Goal: Task Accomplishment & Management: Use online tool/utility

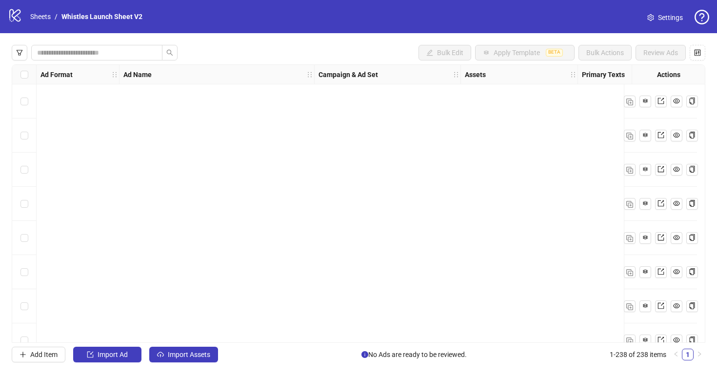
scroll to position [7810, 443]
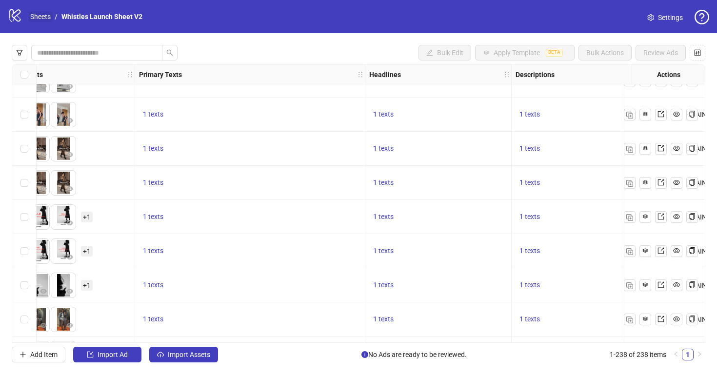
click at [43, 19] on link "Sheets" at bounding box center [40, 16] width 24 height 11
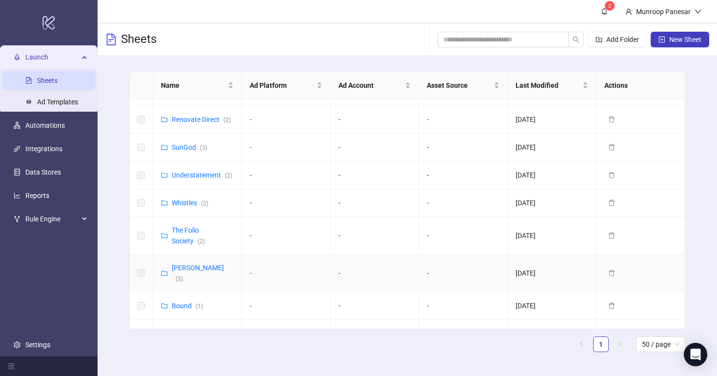
scroll to position [486, 0]
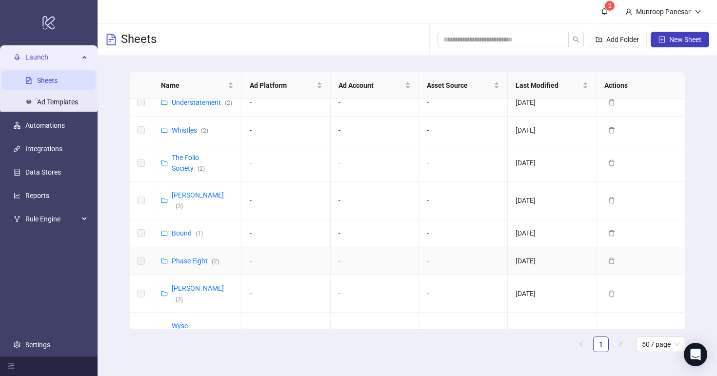
click at [199, 256] on div "Phase Eight ( 2 )" at bounding box center [195, 261] width 47 height 11
click at [196, 257] on link "Phase Eight ( 2 )" at bounding box center [195, 261] width 47 height 8
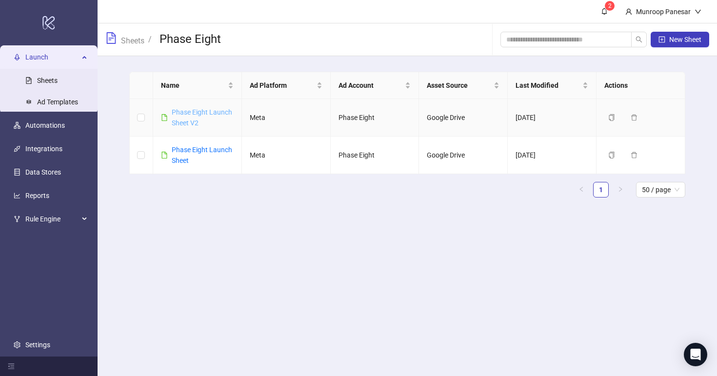
click at [194, 115] on link "Phase Eight Launch Sheet V2" at bounding box center [202, 117] width 61 height 19
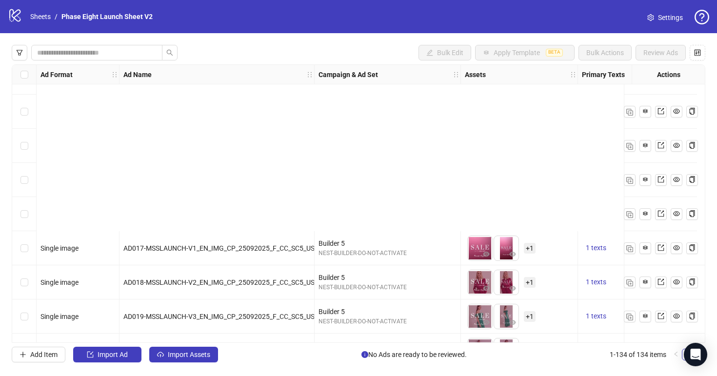
scroll to position [4323, 0]
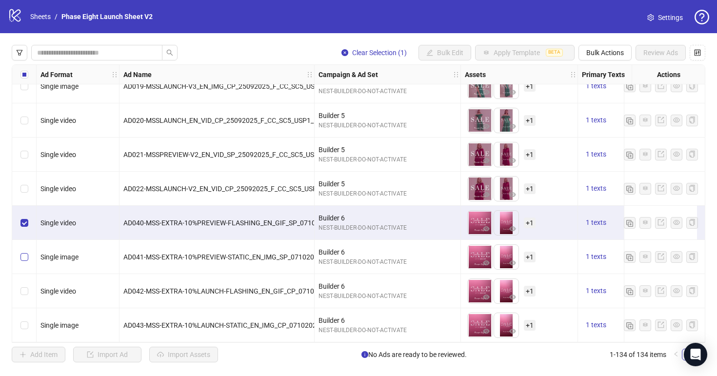
click at [24, 252] on label "Select row 132" at bounding box center [24, 257] width 8 height 11
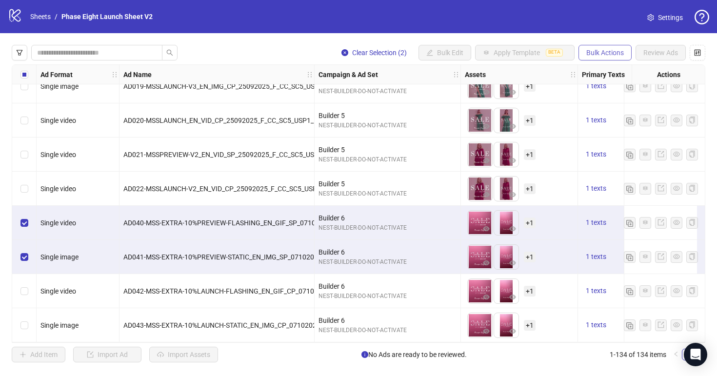
click at [612, 52] on span "Bulk Actions" at bounding box center [606, 53] width 38 height 8
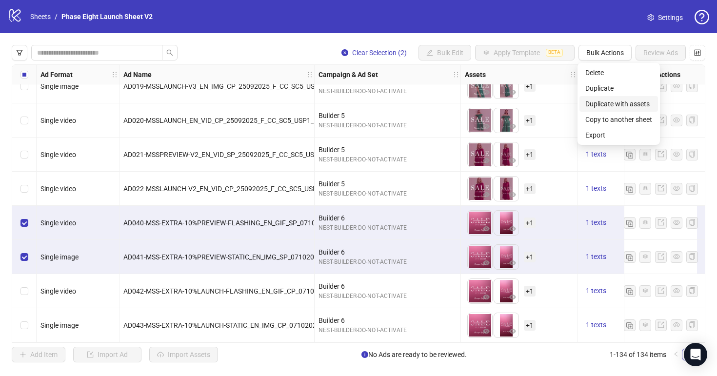
click at [628, 101] on span "Duplicate with assets" at bounding box center [619, 104] width 67 height 11
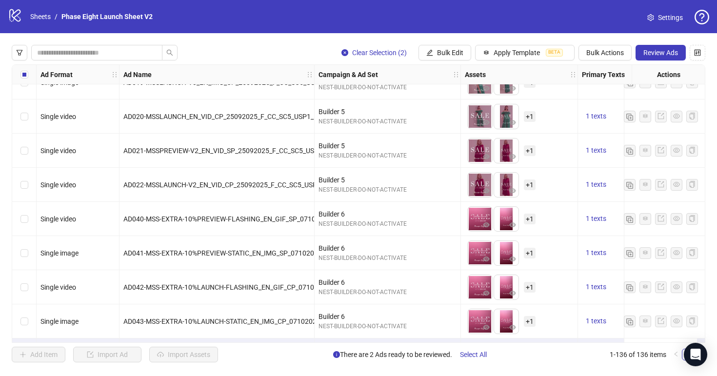
scroll to position [4392, 0]
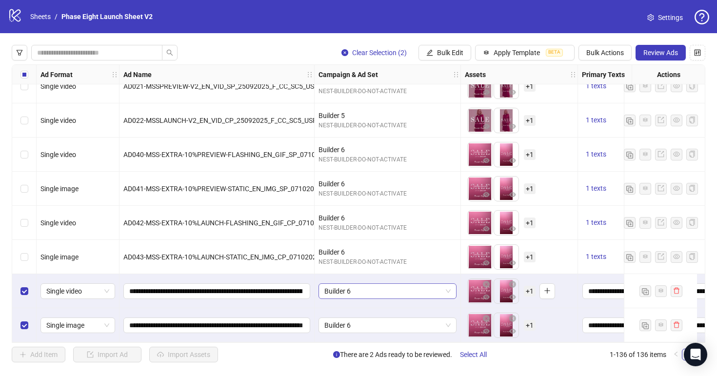
click at [406, 284] on span "Builder 6" at bounding box center [388, 291] width 126 height 15
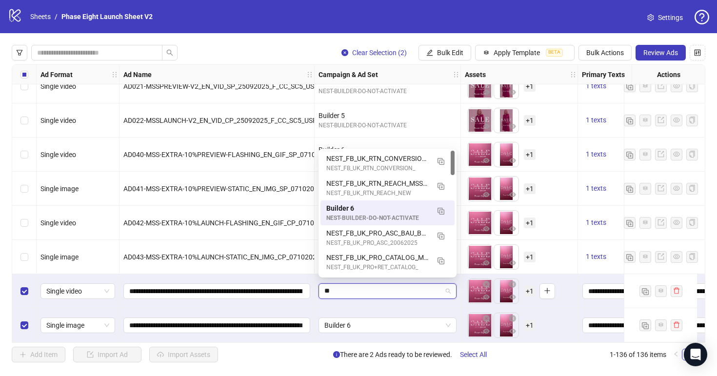
type input "***"
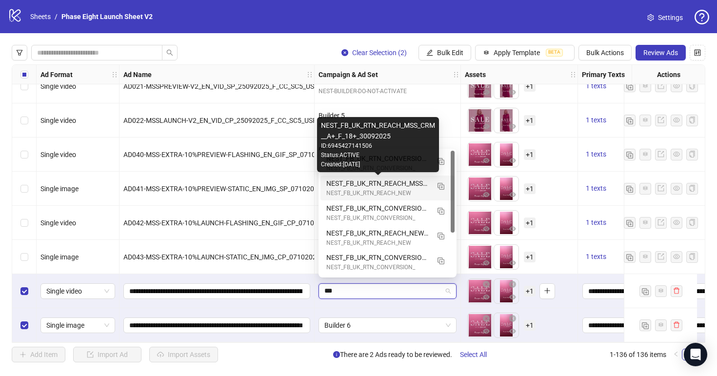
click at [411, 183] on div "NEST_FB_UK_RTN_REACH_MSS_CRM__A+_F_18+_30092025" at bounding box center [377, 183] width 103 height 11
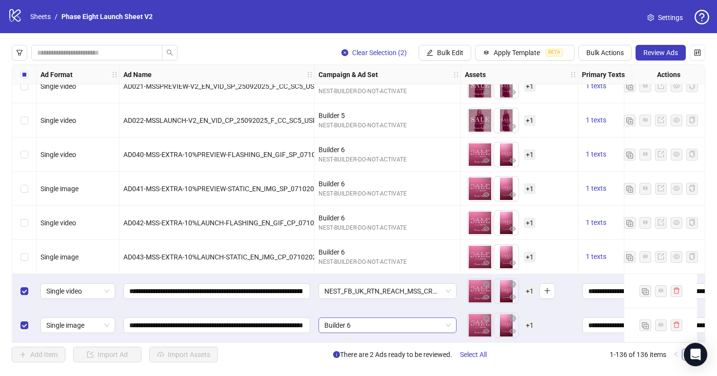
click at [390, 324] on span "Builder 6" at bounding box center [388, 325] width 126 height 15
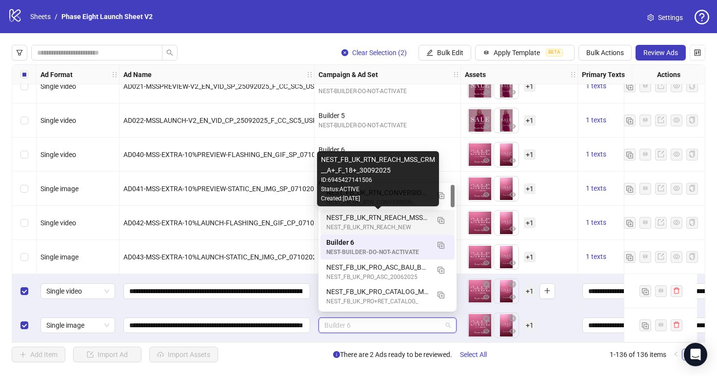
click at [397, 216] on div "NEST_FB_UK_RTN_REACH_MSS_CRM__A+_F_18+_30092025" at bounding box center [377, 217] width 103 height 11
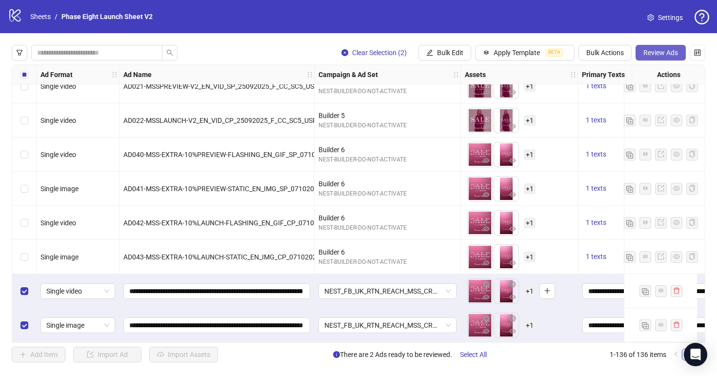
click at [642, 54] on button "Review Ads" at bounding box center [661, 53] width 50 height 16
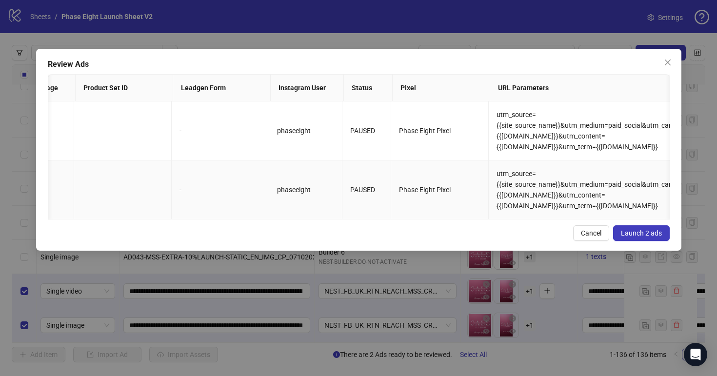
scroll to position [0, 1262]
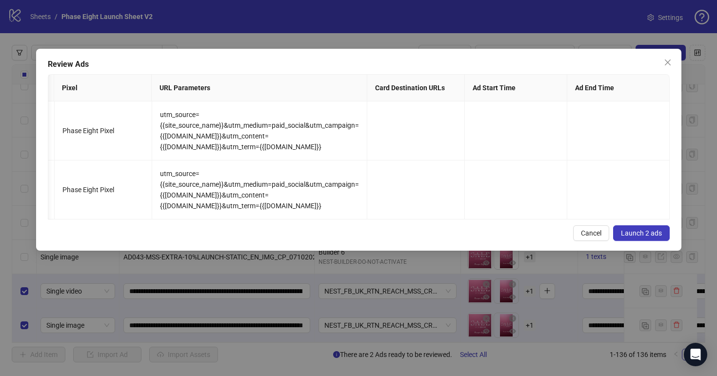
click at [635, 230] on span "Launch 2 ads" at bounding box center [641, 233] width 41 height 8
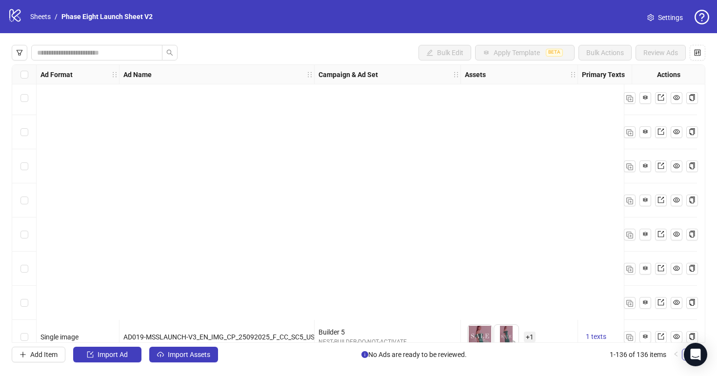
scroll to position [4392, 0]
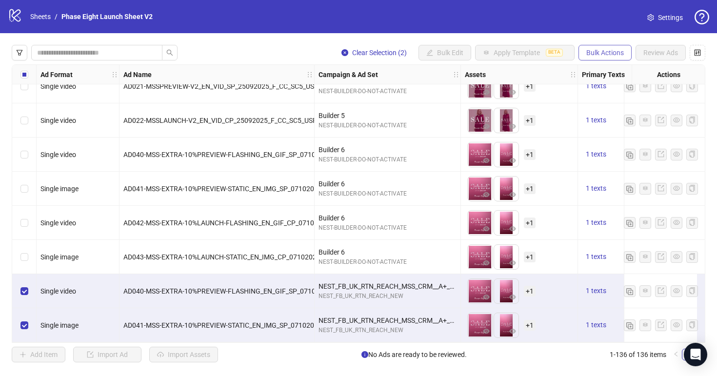
click at [589, 51] on span "Bulk Actions" at bounding box center [606, 53] width 38 height 8
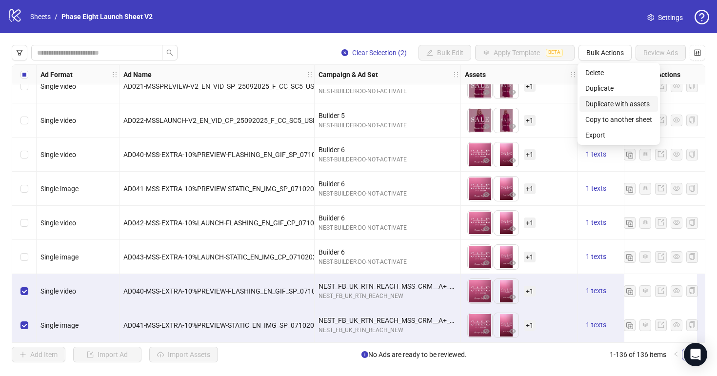
click at [619, 101] on span "Duplicate with assets" at bounding box center [619, 104] width 67 height 11
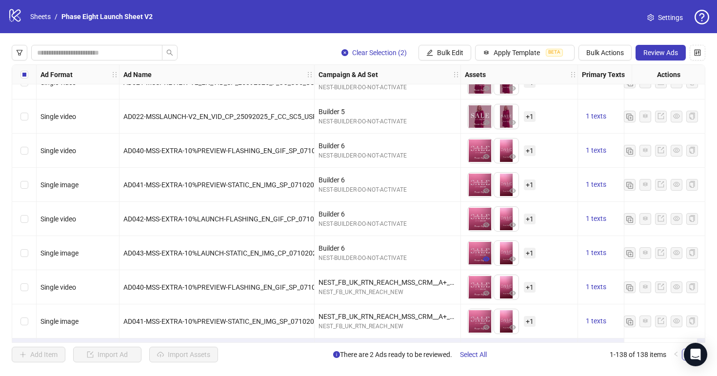
scroll to position [4460, 0]
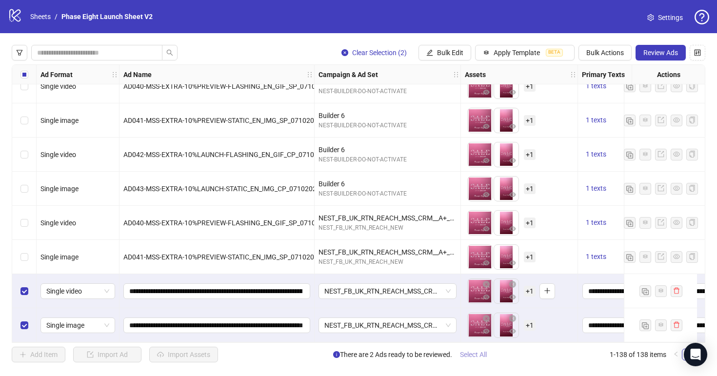
click at [475, 356] on span "Select All" at bounding box center [473, 355] width 27 height 8
click at [665, 55] on span "Review Ads" at bounding box center [661, 53] width 35 height 8
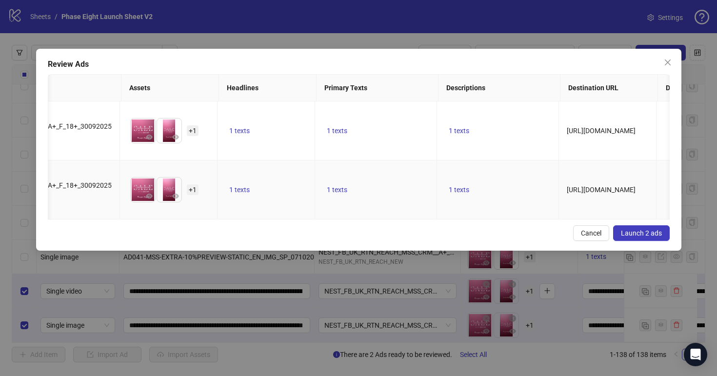
scroll to position [0, 0]
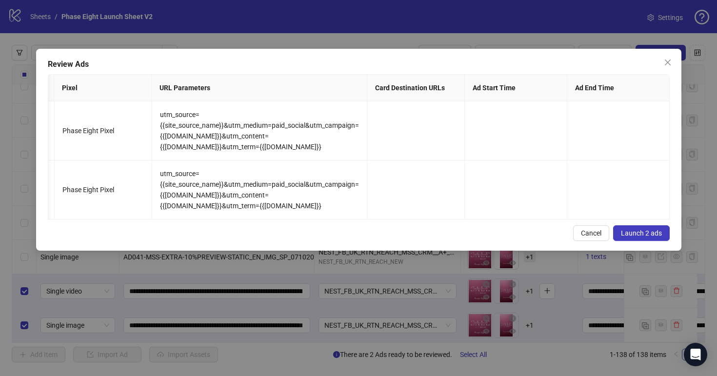
click at [667, 235] on button "Launch 2 ads" at bounding box center [641, 233] width 57 height 16
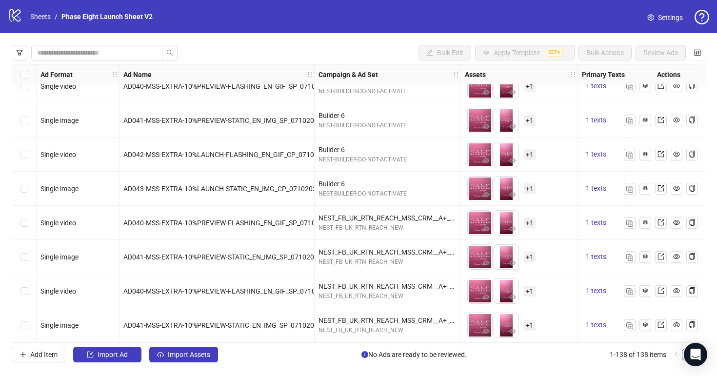
click at [408, 80] on div "Campaign & Ad Set" at bounding box center [388, 75] width 146 height 20
click at [54, 20] on ol "Sheets / Phase Eight Launch Sheet V2" at bounding box center [91, 16] width 122 height 11
click at [47, 20] on link "Sheets" at bounding box center [40, 16] width 24 height 11
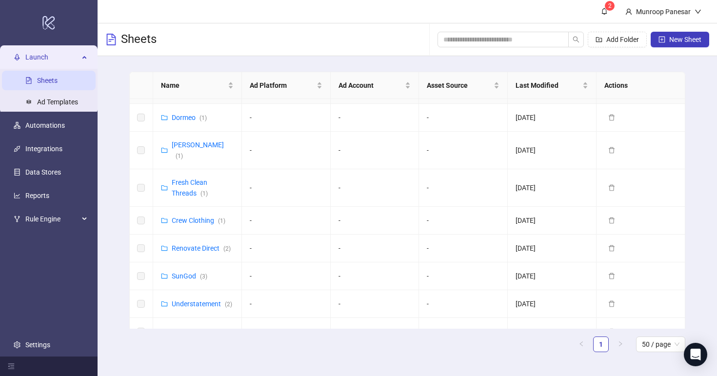
scroll to position [306, 0]
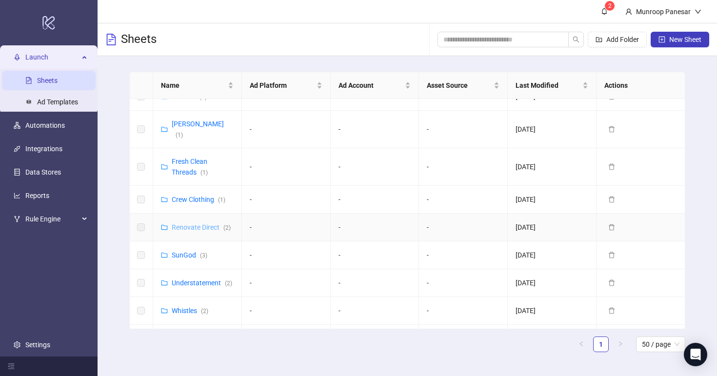
click at [207, 224] on link "Renovate Direct ( 2 )" at bounding box center [201, 228] width 59 height 8
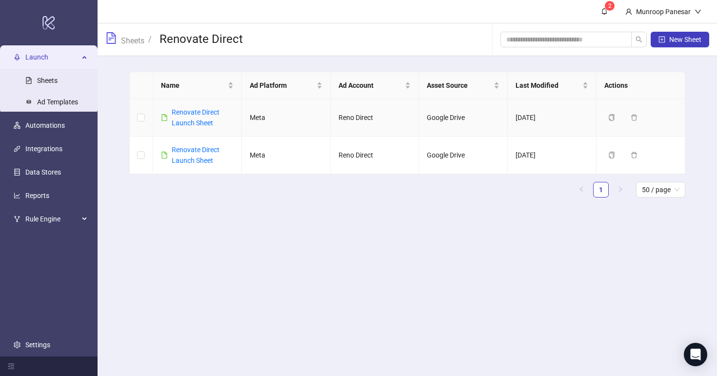
click at [203, 118] on div "Renovate Direct Launch Sheet" at bounding box center [203, 117] width 62 height 21
click at [183, 111] on link "Renovate Direct Launch Sheet" at bounding box center [196, 117] width 48 height 19
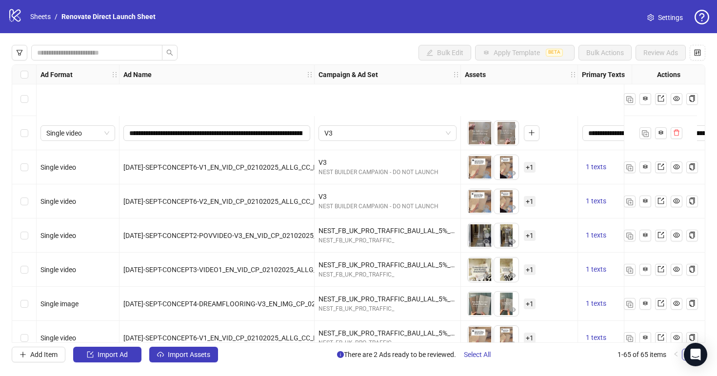
scroll to position [1966, 0]
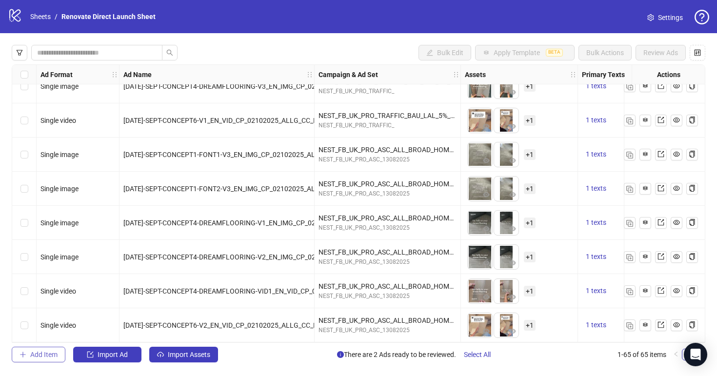
click at [53, 358] on span "Add Item" at bounding box center [43, 355] width 27 height 8
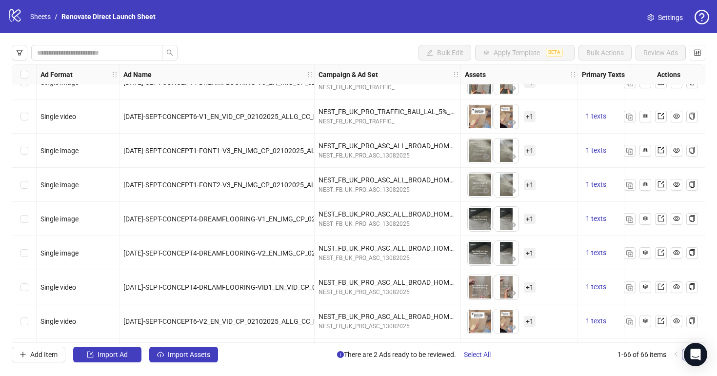
scroll to position [2000, 0]
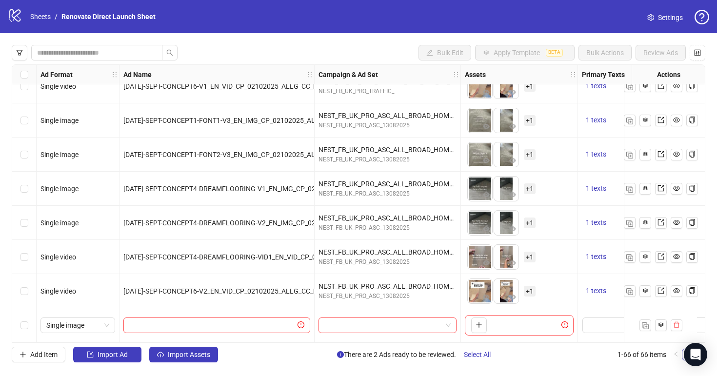
click at [52, 346] on div "Bulk Edit Apply Template BETA Bulk Actions Review Ads Ad Format Ad Name Campaig…" at bounding box center [358, 203] width 717 height 341
click at [48, 351] on span "Add Item" at bounding box center [43, 355] width 27 height 8
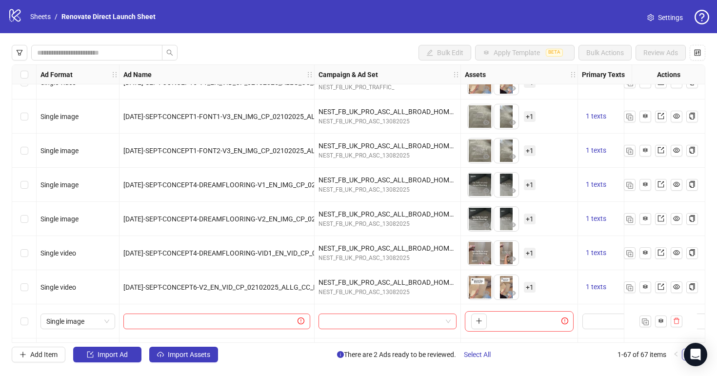
scroll to position [2035, 0]
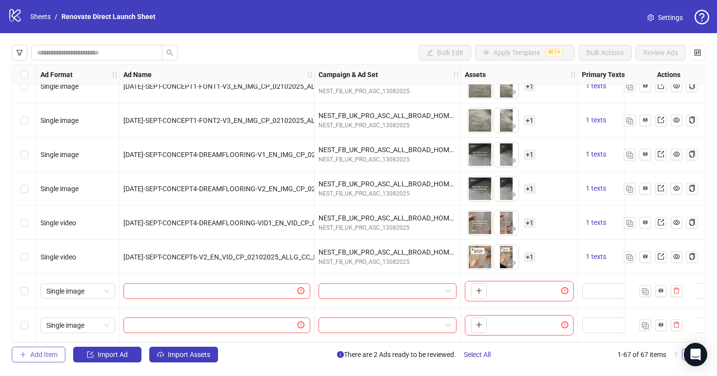
click at [51, 358] on span "Add Item" at bounding box center [43, 355] width 27 height 8
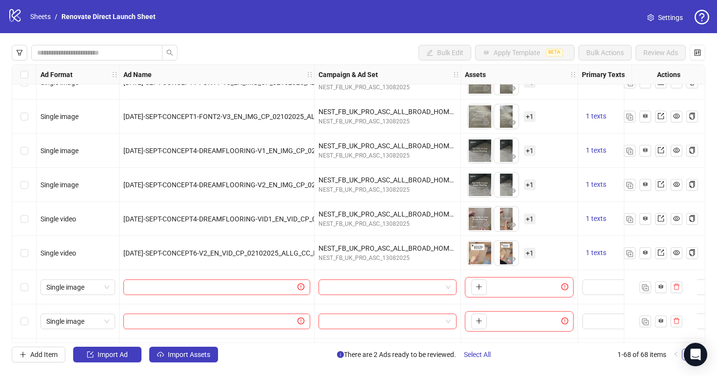
scroll to position [2069, 0]
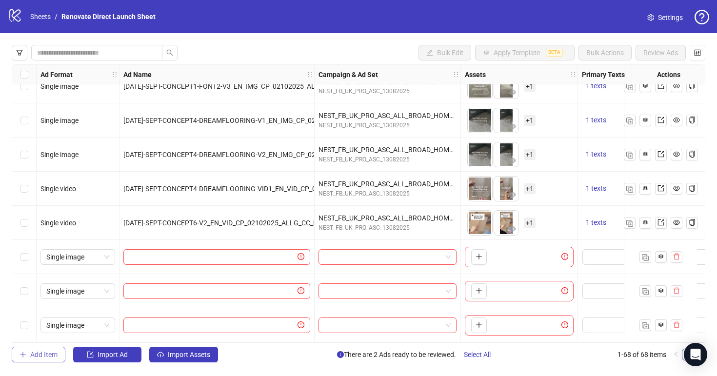
click at [43, 353] on span "Add Item" at bounding box center [43, 355] width 27 height 8
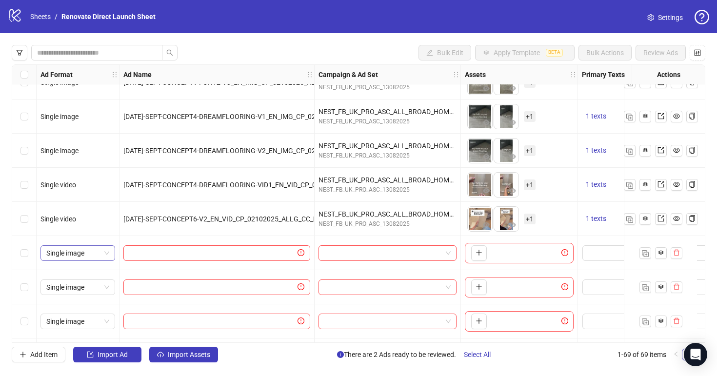
scroll to position [2103, 0]
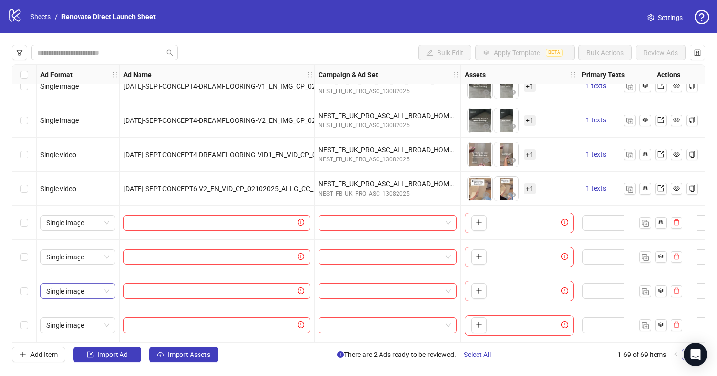
click at [100, 291] on span "Single image" at bounding box center [77, 291] width 63 height 15
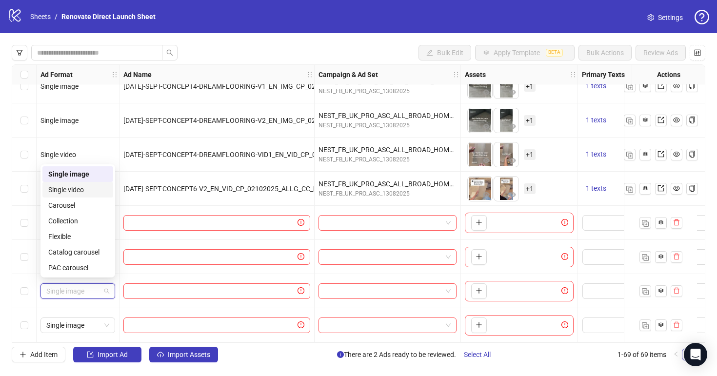
click at [97, 189] on div "Single video" at bounding box center [77, 189] width 59 height 11
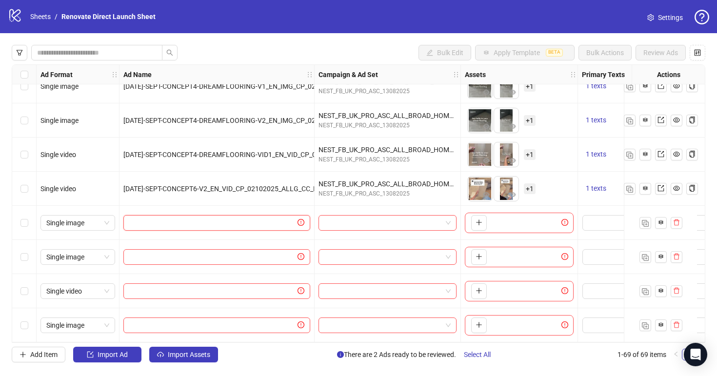
click at [211, 218] on input "text" at bounding box center [212, 223] width 166 height 11
paste input "**********"
type input "**********"
click at [222, 254] on input "text" at bounding box center [212, 257] width 166 height 11
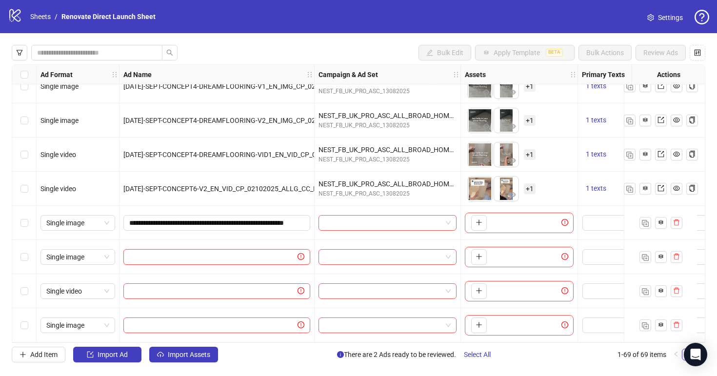
paste input "**********"
type input "**********"
click at [217, 294] on span at bounding box center [216, 292] width 187 height 16
paste input "**********"
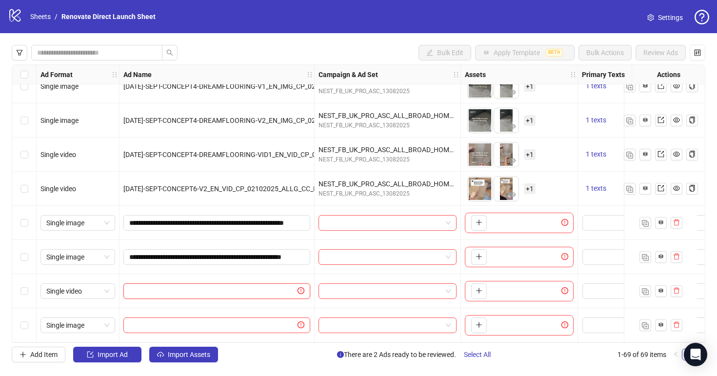
type input "**********"
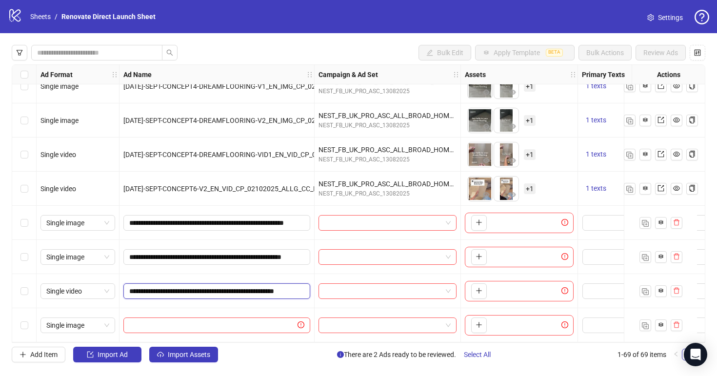
scroll to position [0, 49]
click at [246, 323] on input "text" at bounding box center [212, 325] width 166 height 11
paste input "**********"
type input "**********"
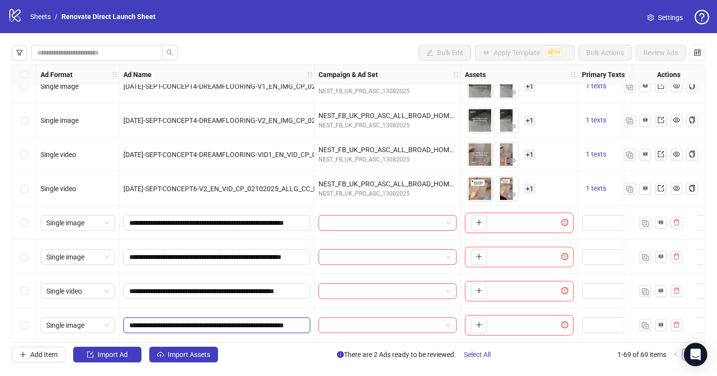
scroll to position [0, 75]
click at [263, 349] on div "Add Item Import Ad Import Assets There are 2 Ads ready to be reviewed. Select A…" at bounding box center [359, 355] width 694 height 16
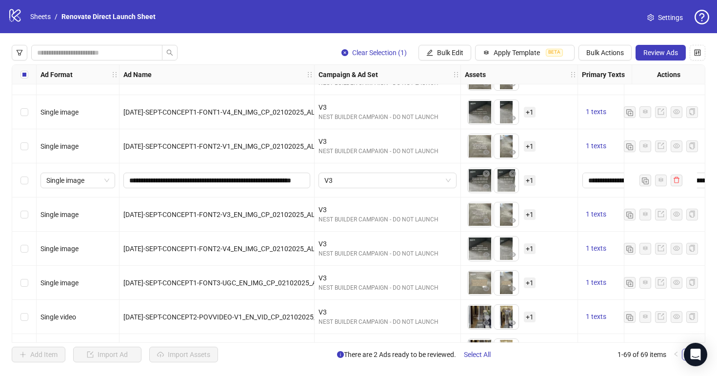
scroll to position [1248, 0]
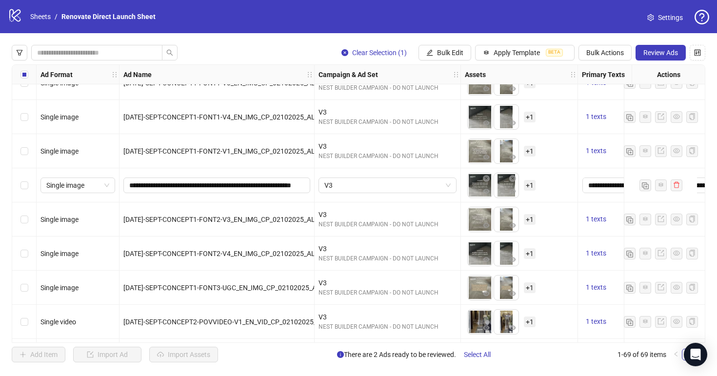
click at [29, 182] on div "Select row 40" at bounding box center [24, 185] width 24 height 34
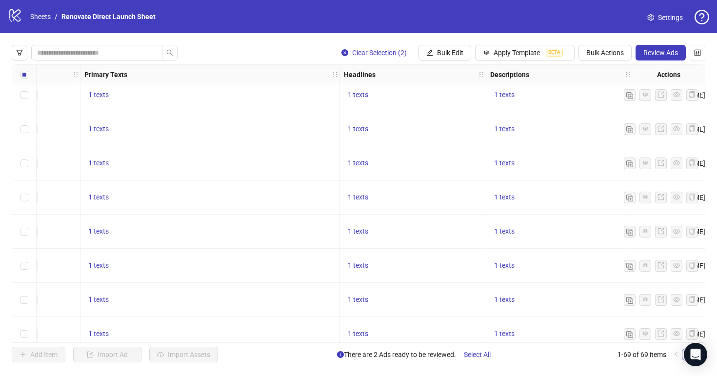
scroll to position [1408, 498]
click at [618, 55] on span "Bulk Actions" at bounding box center [606, 53] width 38 height 8
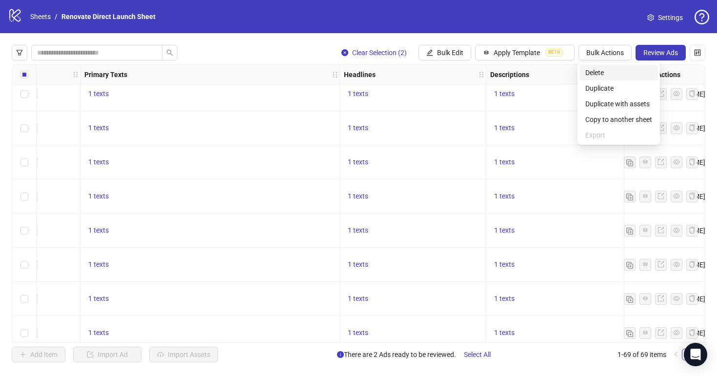
click at [611, 67] on span "Delete" at bounding box center [619, 72] width 67 height 11
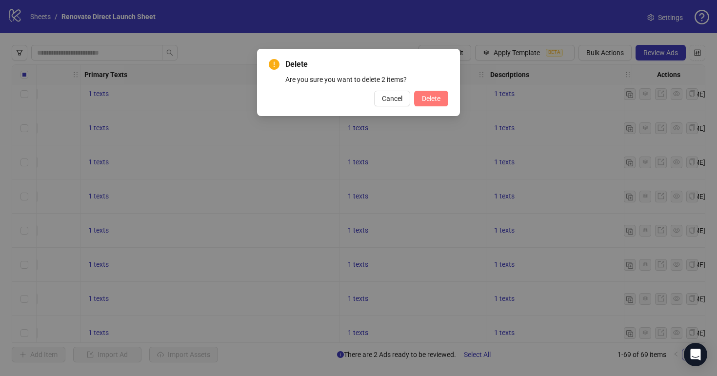
click at [434, 91] on button "Delete" at bounding box center [431, 99] width 34 height 16
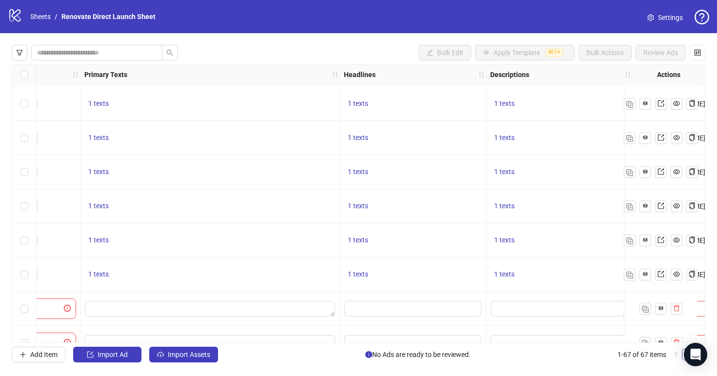
scroll to position [2035, 498]
